Goal: Find specific page/section: Find specific page/section

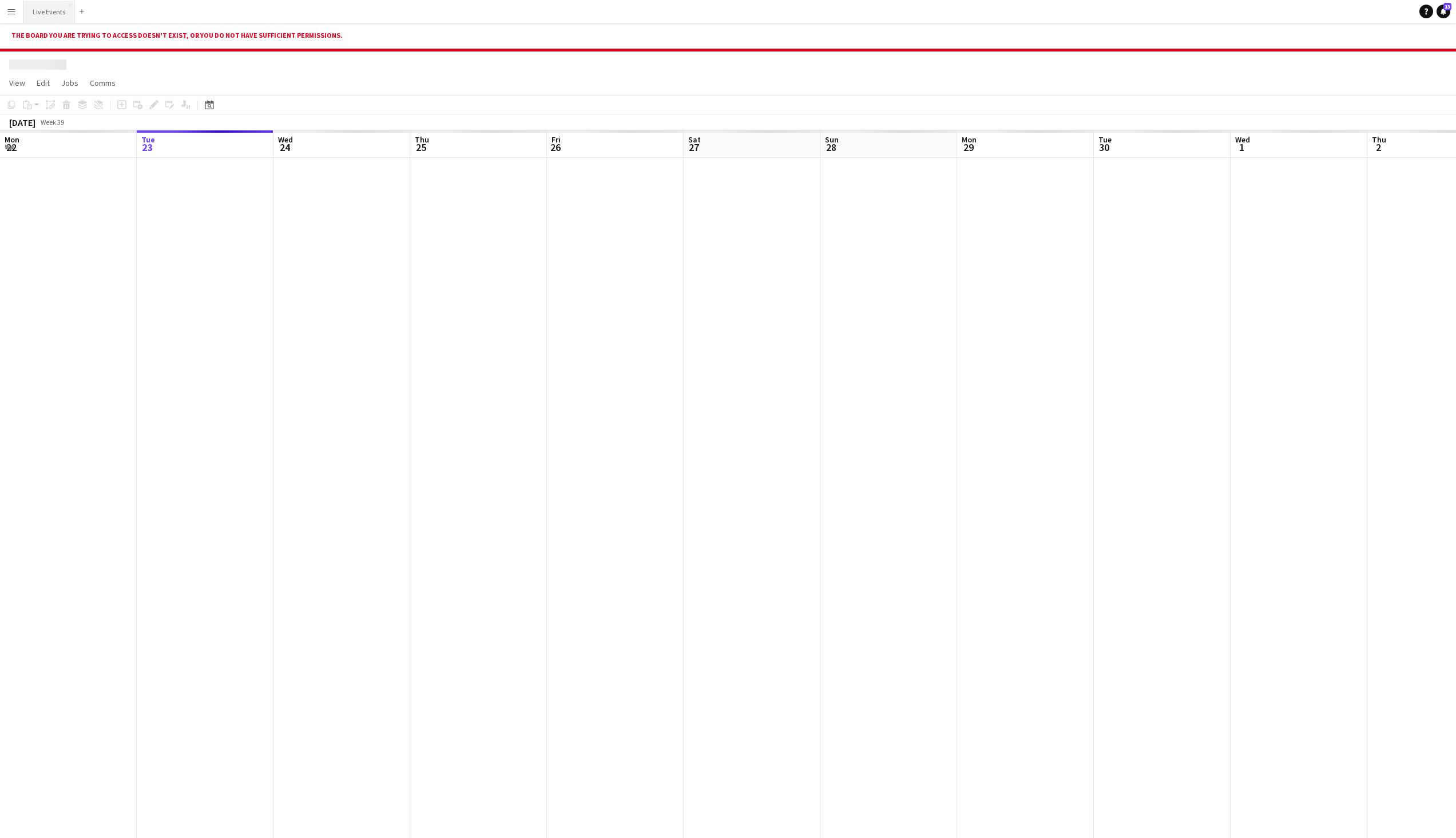
click at [31, 22] on button "Live Events Close" at bounding box center [49, 12] width 51 height 23
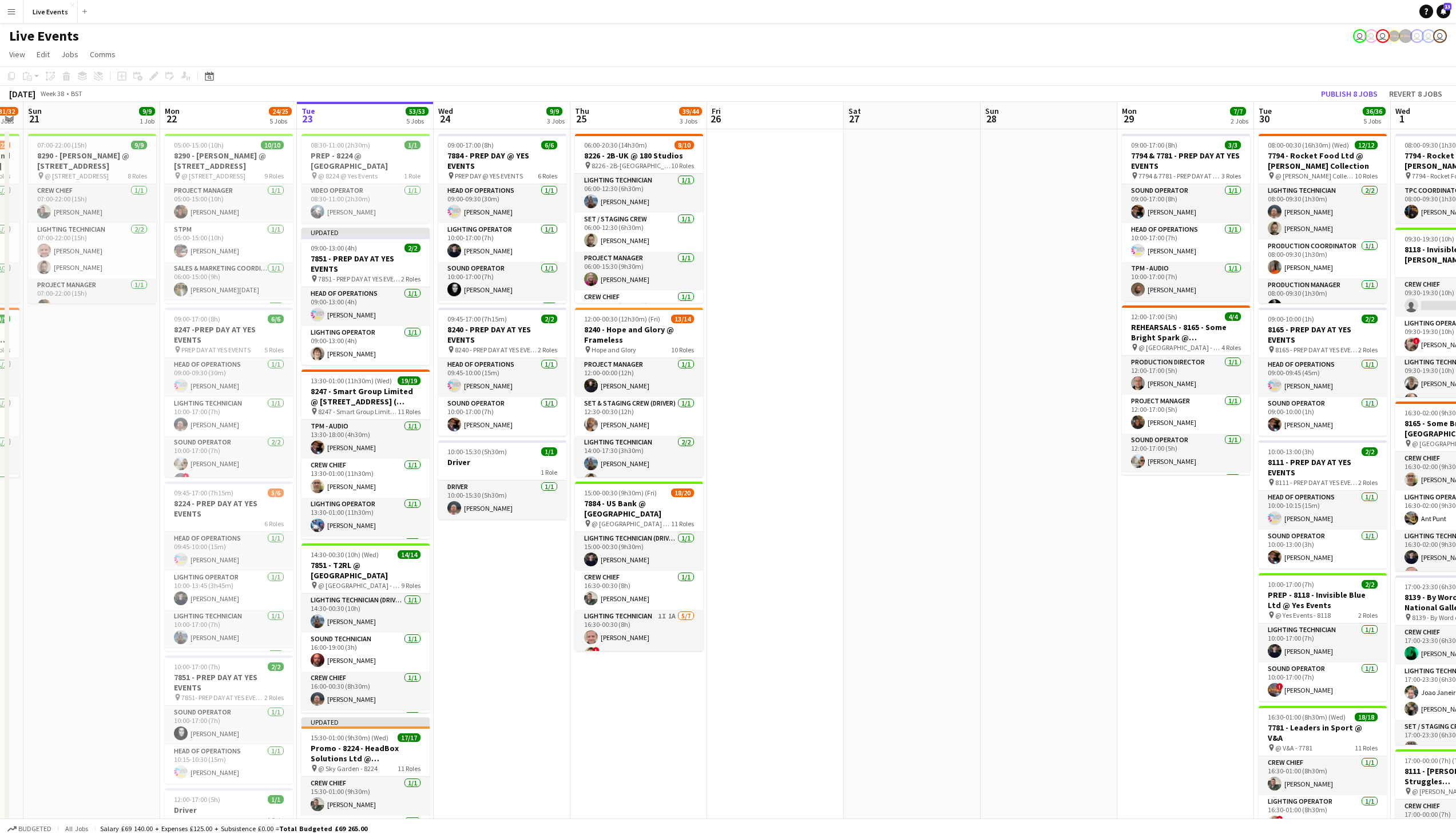
scroll to position [0, 249]
drag, startPoint x: 690, startPoint y: 316, endPoint x: 809, endPoint y: 303, distance: 119.7
click at [809, 303] on app-calendar-viewport "Fri 19 15/15 3 Jobs Sat 20 31/32 2 Jobs Sun 21 9/9 1 Job Mon 22 24/25 5 Jobs Tu…" at bounding box center [728, 609] width 1456 height 1015
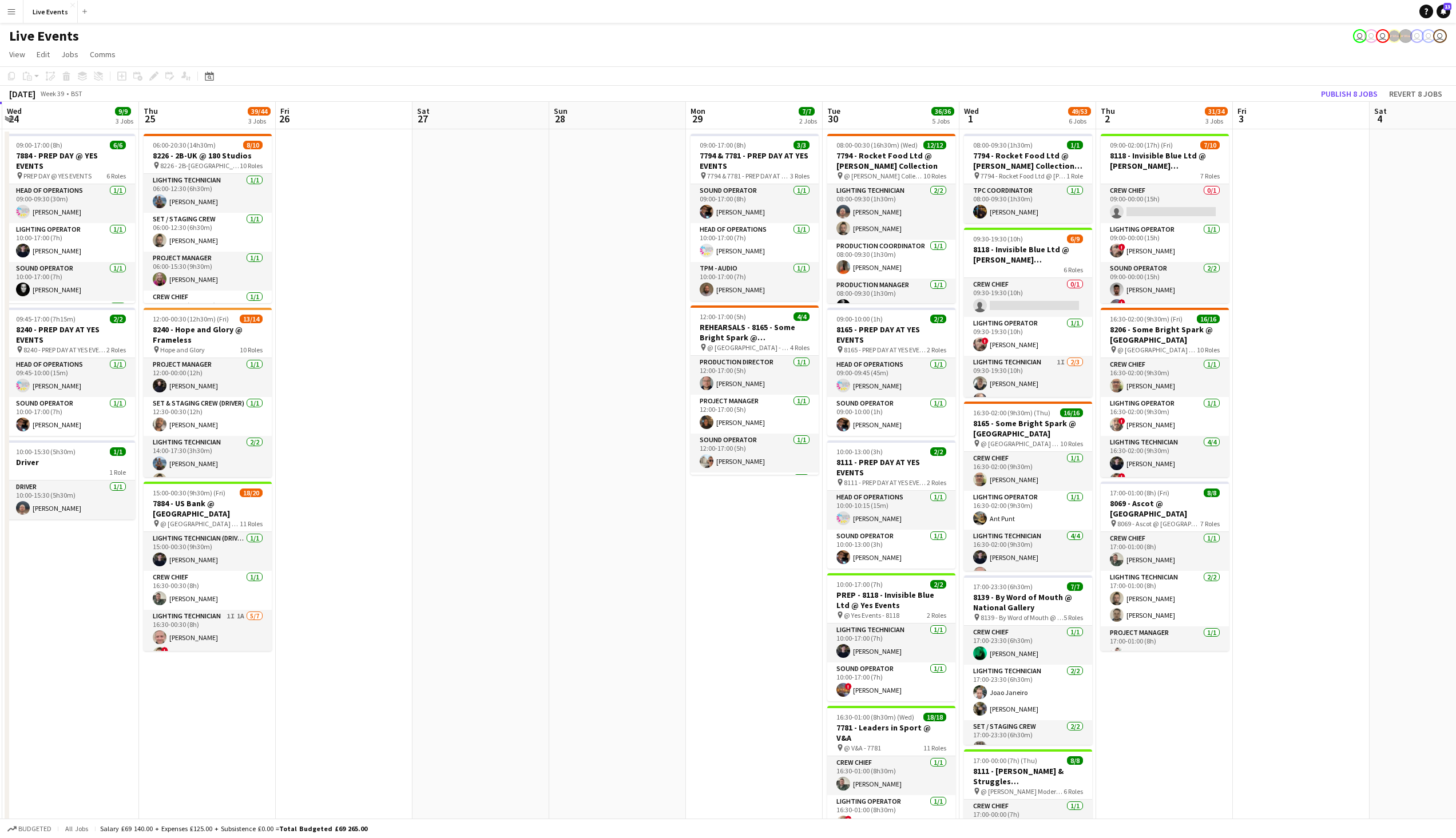
scroll to position [0, 409]
drag, startPoint x: 962, startPoint y: 382, endPoint x: 529, endPoint y: 347, distance: 434.4
click at [529, 347] on app-calendar-viewport "Sun 21 9/9 1 Job Mon 22 24/25 5 Jobs Tue 23 53/53 5 Jobs Wed 24 9/9 3 Jobs Thu …" at bounding box center [728, 609] width 1456 height 1015
click at [1139, 717] on app-date-cell "09:00-02:00 (17h) (Fri) 7/10 8118 - Invisible Blue Ltd @ [PERSON_NAME] Modern 7…" at bounding box center [1164, 623] width 137 height 987
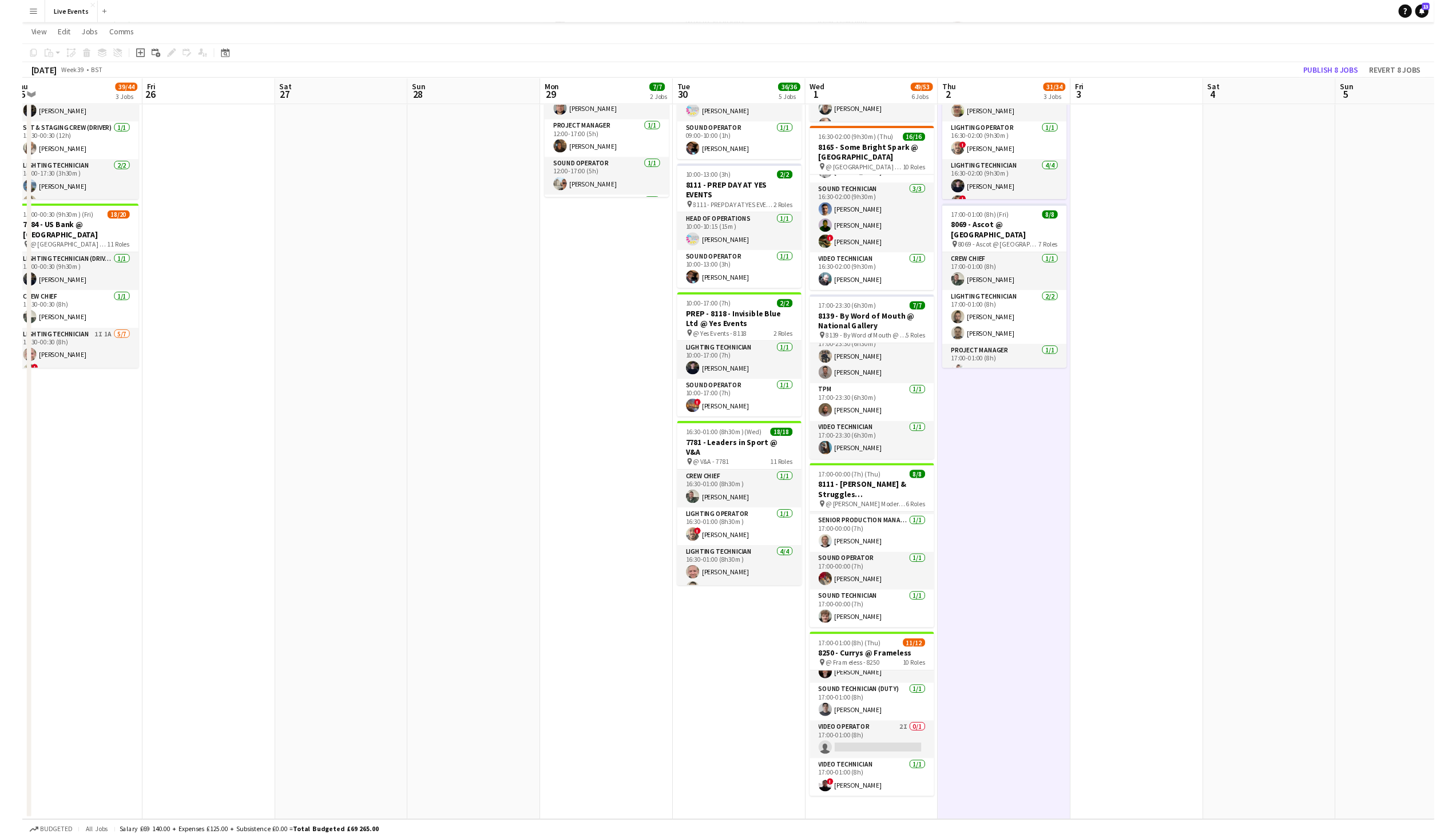
scroll to position [270, 0]
